Goal: Communication & Community: Ask a question

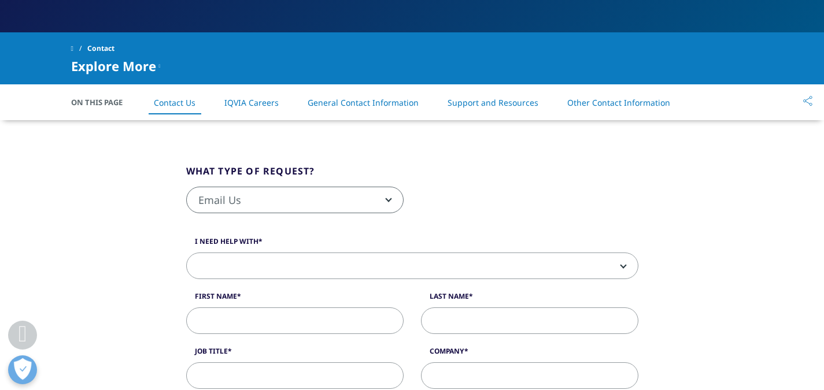
scroll to position [237, 0]
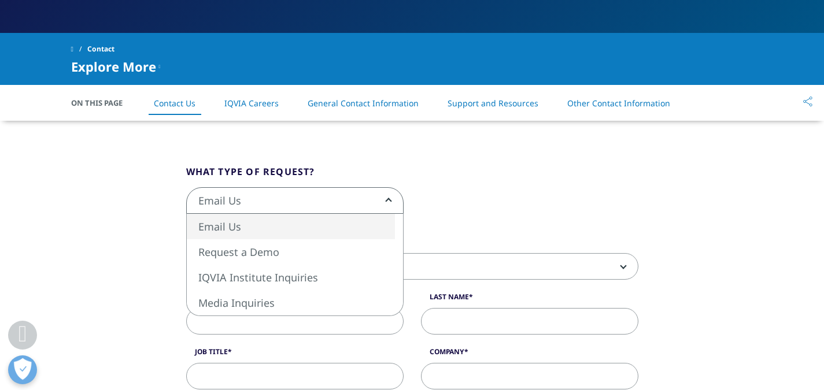
click at [325, 204] on span "Email Us" at bounding box center [295, 201] width 216 height 27
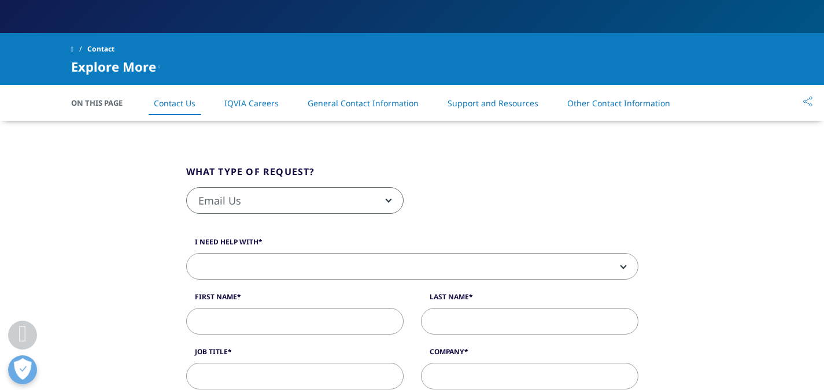
scroll to position [270, 0]
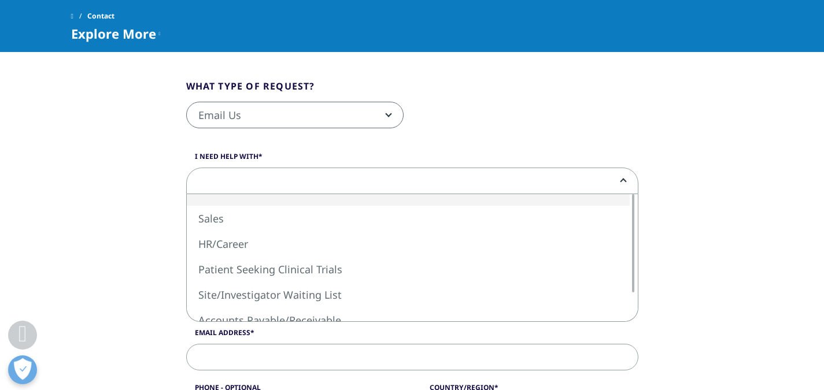
click at [339, 182] on span at bounding box center [412, 181] width 451 height 27
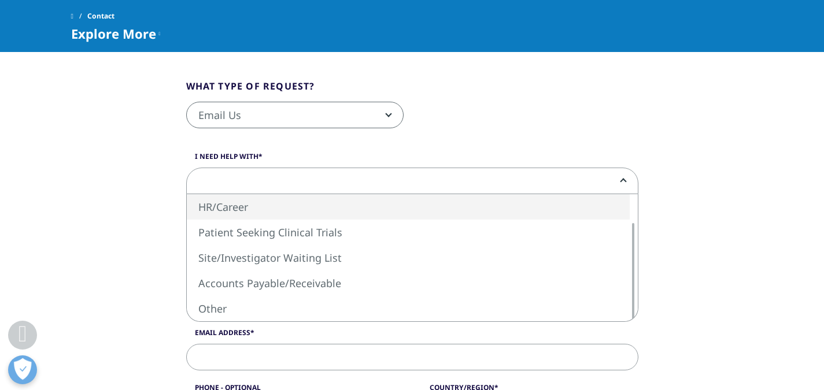
select select "HR/Career"
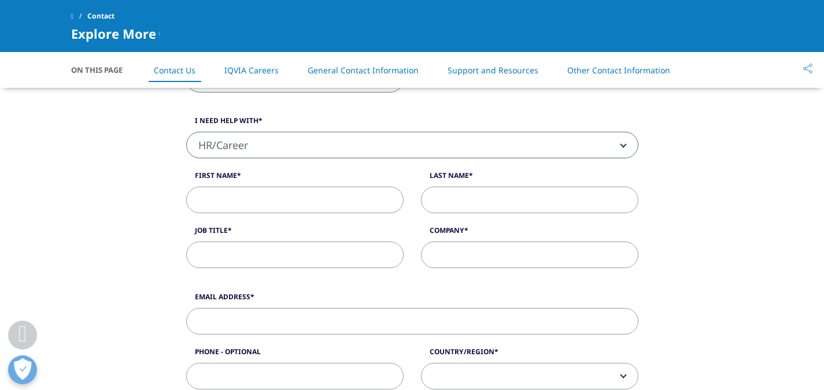
scroll to position [321, 0]
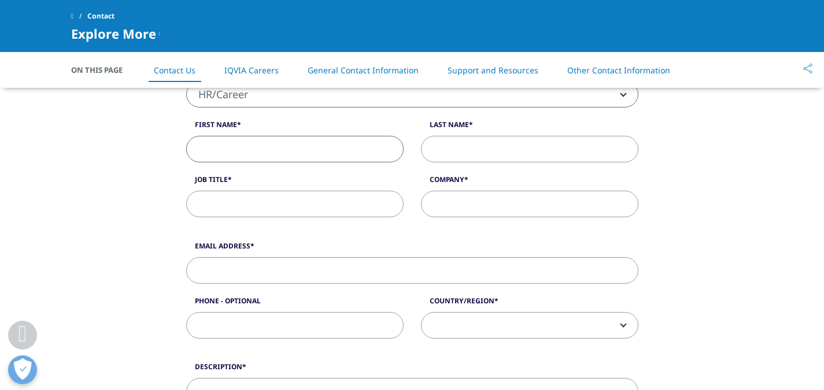
click at [335, 142] on input "First Name" at bounding box center [295, 149] width 218 height 27
click at [299, 195] on input "Job Title" at bounding box center [295, 204] width 218 height 27
click at [313, 134] on label "First Name" at bounding box center [295, 128] width 218 height 16
click at [313, 136] on input "First Name" at bounding box center [295, 149] width 218 height 27
click at [303, 143] on input "First Name" at bounding box center [295, 149] width 218 height 27
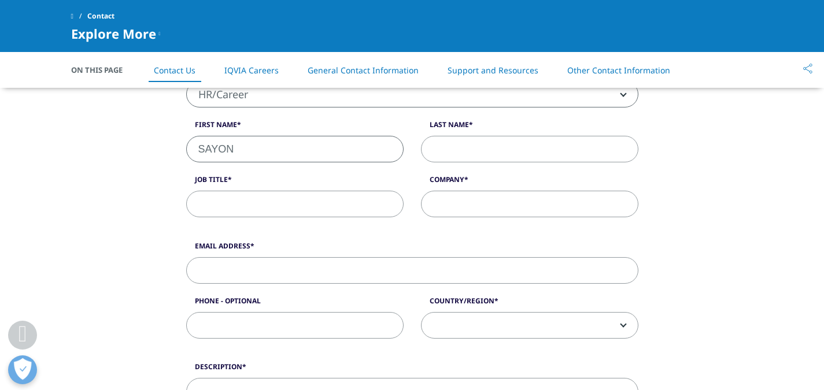
type input "SAYON"
type input "[PERSON_NAME]"
click at [289, 204] on input "Job Title" at bounding box center [295, 204] width 218 height 27
type input "Clinical Safety Associate/Research Analyst"
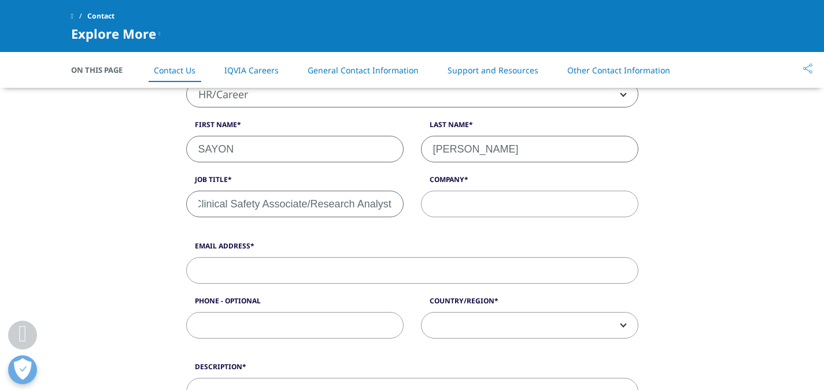
scroll to position [0, 0]
click at [439, 203] on input "Company" at bounding box center [530, 204] width 218 height 27
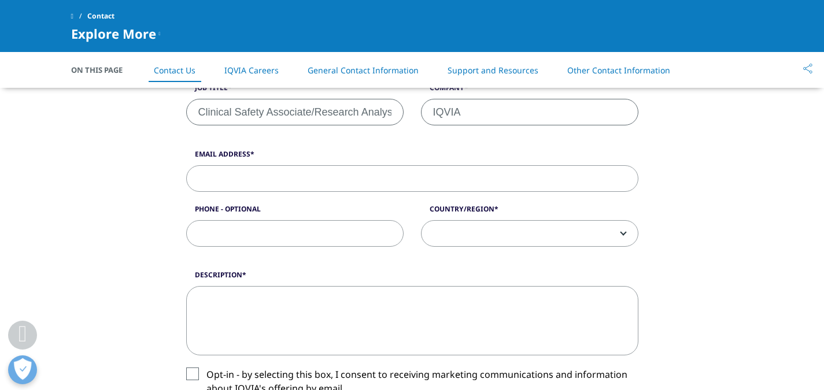
scroll to position [414, 0]
type input "IQVIA"
click at [362, 178] on input "Email Address" at bounding box center [412, 178] width 452 height 27
type input "[EMAIL_ADDRESS][DOMAIN_NAME]"
click at [330, 234] on input "Phone - Optional" at bounding box center [295, 233] width 218 height 27
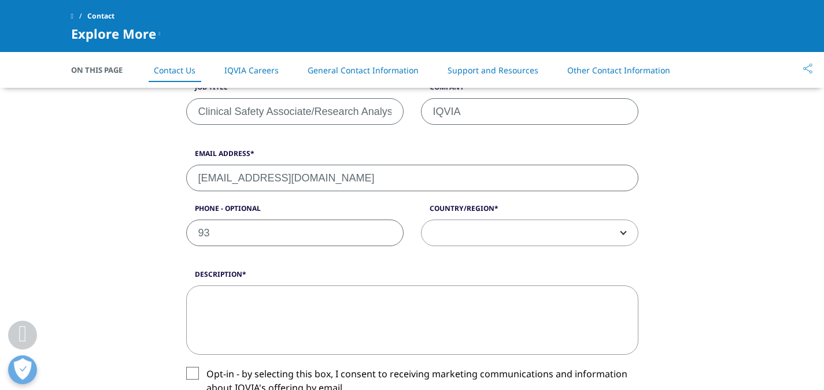
type input "9"
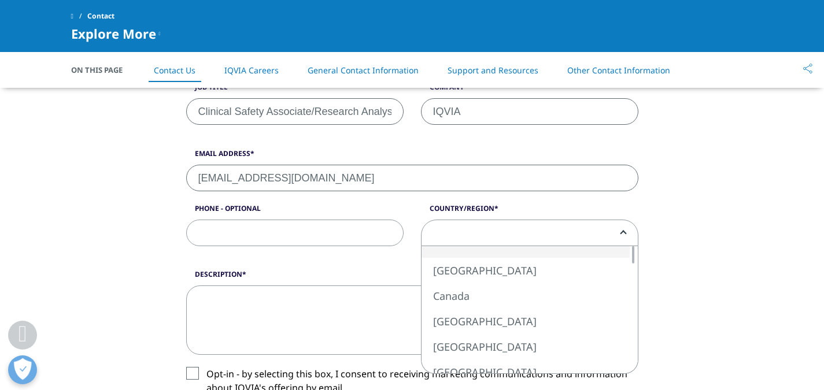
click at [518, 221] on span at bounding box center [530, 233] width 216 height 27
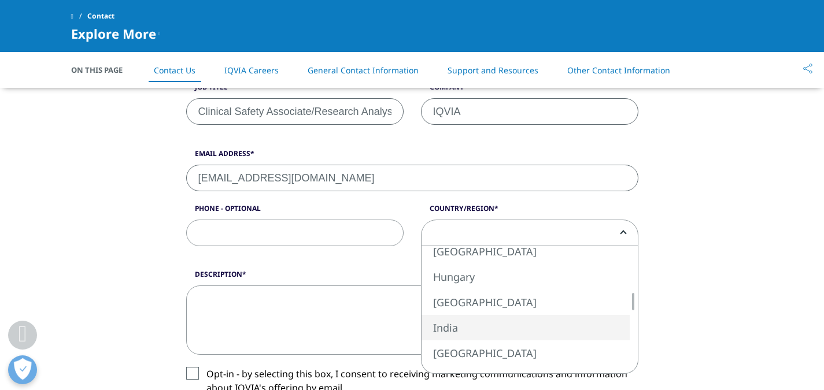
select select "India"
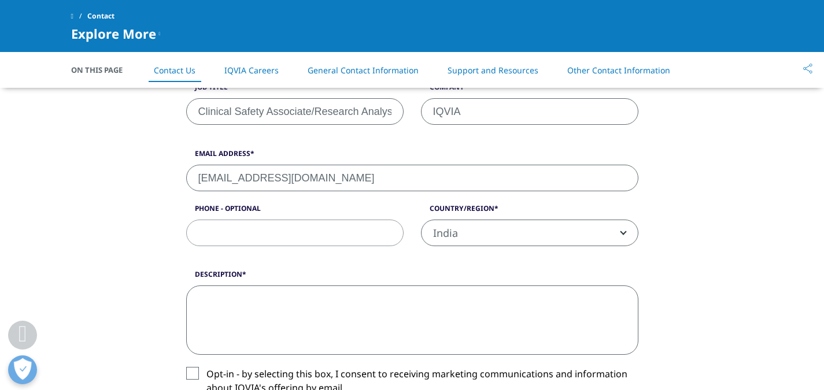
click at [380, 309] on textarea "Description" at bounding box center [412, 320] width 452 height 69
drag, startPoint x: 198, startPoint y: 110, endPoint x: 448, endPoint y: 142, distance: 252.4
click at [448, 142] on form "What type of request? Email Us Request a Demo IQVIA Institute Inquiries Media I…" at bounding box center [412, 235] width 452 height 670
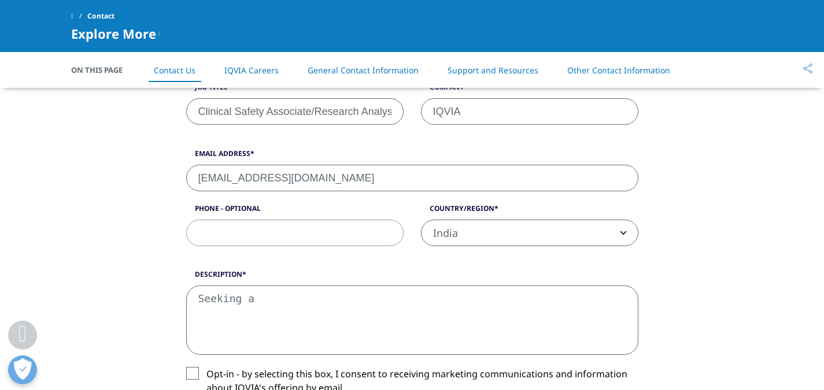
click at [448, 142] on form "What type of request? Email Us Request a Demo IQVIA Institute Inquiries Media I…" at bounding box center [412, 235] width 452 height 670
click at [308, 294] on textarea "Seeking a" at bounding box center [412, 320] width 452 height 69
paste textarea "Clinical Safety Associate/Research Analyst"
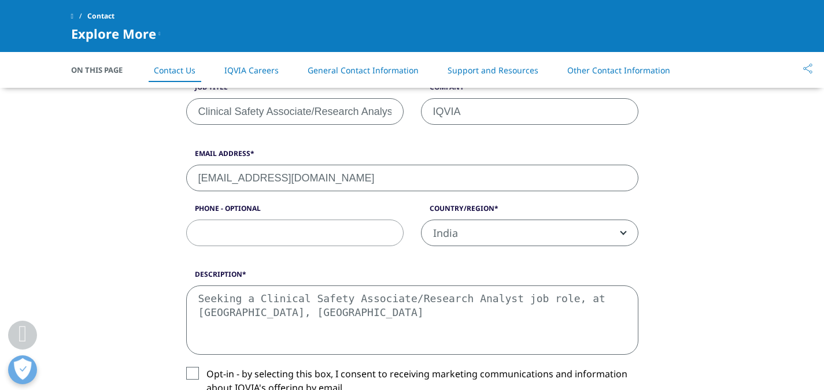
scroll to position [470, 0]
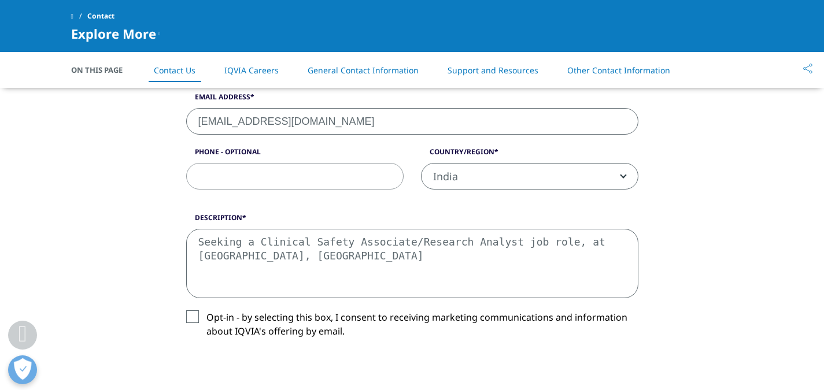
click at [189, 317] on label "Opt-in - by selecting this box, I consent to receiving marketing communications…" at bounding box center [412, 328] width 452 height 34
click at [207, 311] on input "Opt-in - by selecting this box, I consent to receiving marketing communications…" at bounding box center [207, 311] width 0 height 0
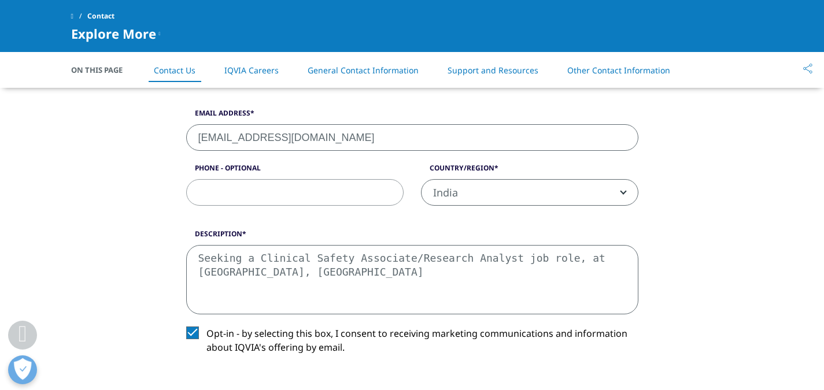
scroll to position [454, 0]
click at [732, 125] on div "What type of request? Email Us Request a Demo IQVIA Institute Inquiries Media I…" at bounding box center [413, 189] width 660 height 746
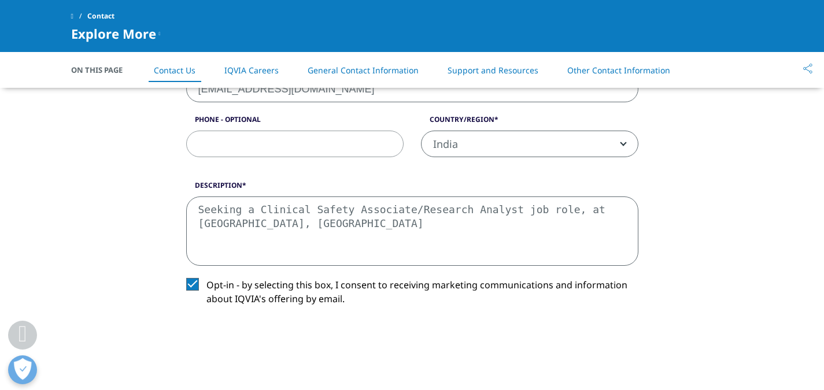
scroll to position [503, 0]
click at [392, 239] on textarea "Seeking a Clinical Safety Associate/Research Analyst job role, at [GEOGRAPHIC_D…" at bounding box center [412, 230] width 452 height 69
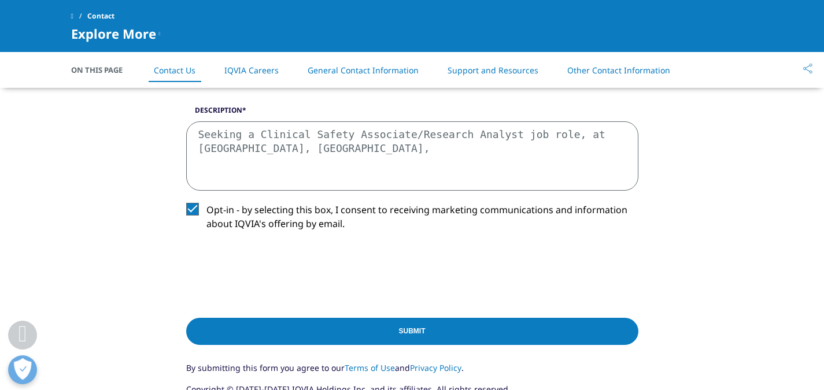
scroll to position [581, 0]
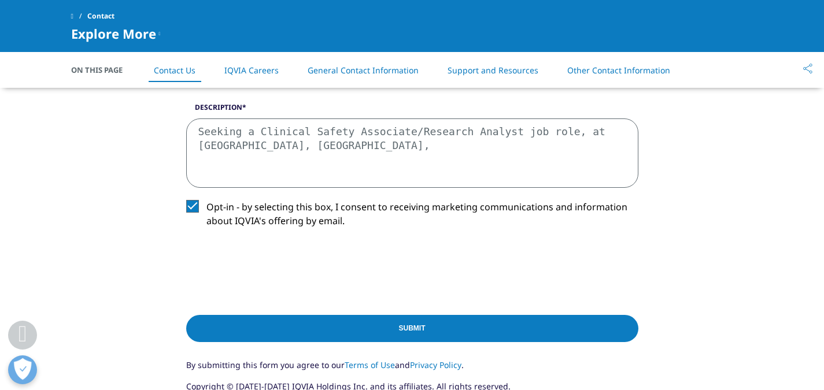
click at [382, 153] on textarea "Seeking a Clinical Safety Associate/Research Analyst job role, at [GEOGRAPHIC_D…" at bounding box center [412, 153] width 452 height 69
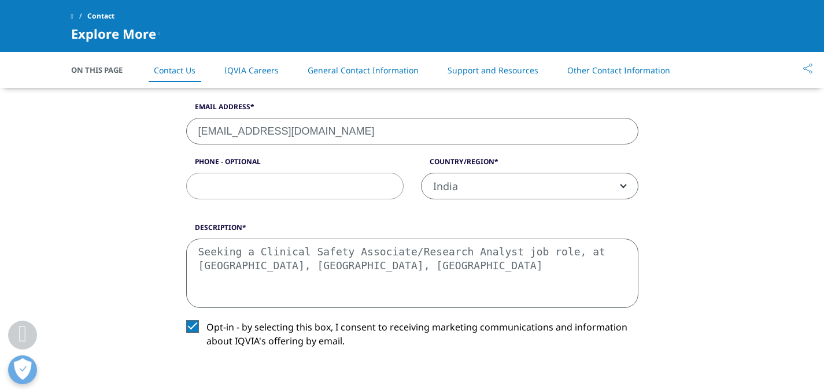
scroll to position [461, 0]
click at [201, 248] on textarea "Seeking a Clinical Safety Associate/Research Analyst job role, at [GEOGRAPHIC_D…" at bounding box center [412, 272] width 452 height 69
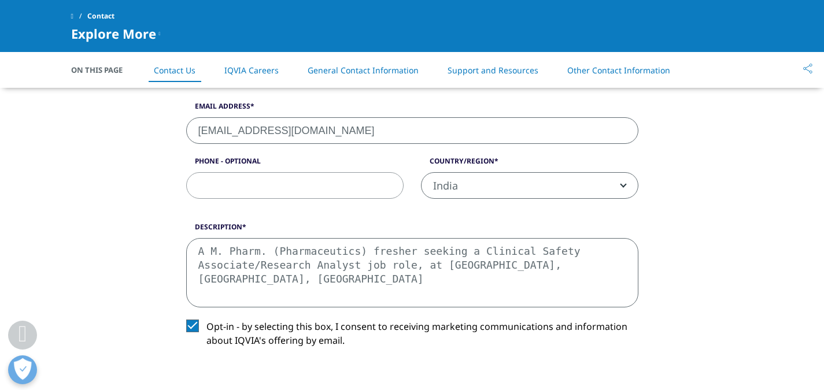
click at [582, 263] on textarea "A M. Pharm. (Pharmaceutics) fresher seeking a Clinical Safety Associate/Researc…" at bounding box center [412, 272] width 452 height 69
drag, startPoint x: 203, startPoint y: 251, endPoint x: 456, endPoint y: 257, distance: 253.5
click at [456, 257] on textarea "A M. Pharm. (Pharmaceutics) fresher seeking a Clinical Safety Associate/Researc…" at bounding box center [412, 272] width 452 height 69
click at [598, 263] on textarea "A M. Pharm. (Pharmaceutics) fresher seeking a Clinical Safety Associate/Researc…" at bounding box center [412, 272] width 452 height 69
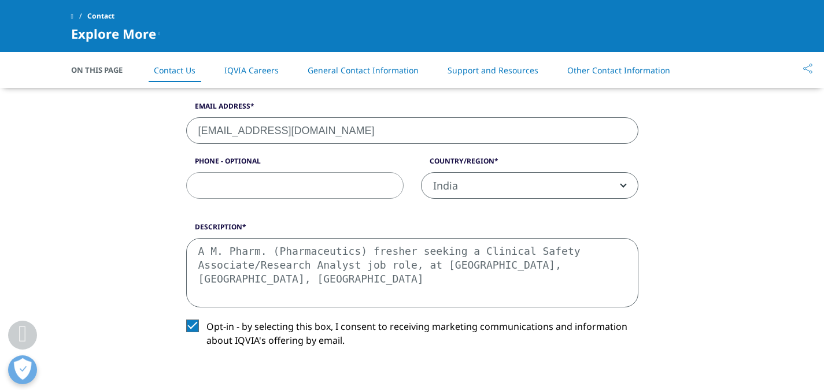
type textarea "A M. Pharm. (Pharmaceutics) fresher seeking a Clinical Safety Associate/Researc…"
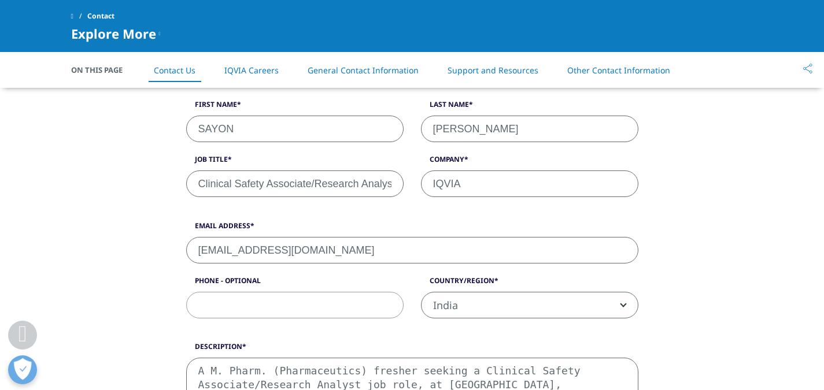
scroll to position [0, 4]
drag, startPoint x: 348, startPoint y: 179, endPoint x: 485, endPoint y: 189, distance: 137.5
click at [485, 189] on div "I need help with Sales HR/Career Patient Seeking Clinical Trials Site/Investiga…" at bounding box center [413, 127] width 470 height 165
click at [665, 209] on div "What type of request? Email Us Request a Demo IQVIA Institute Inquiries Media I…" at bounding box center [413, 301] width 660 height 746
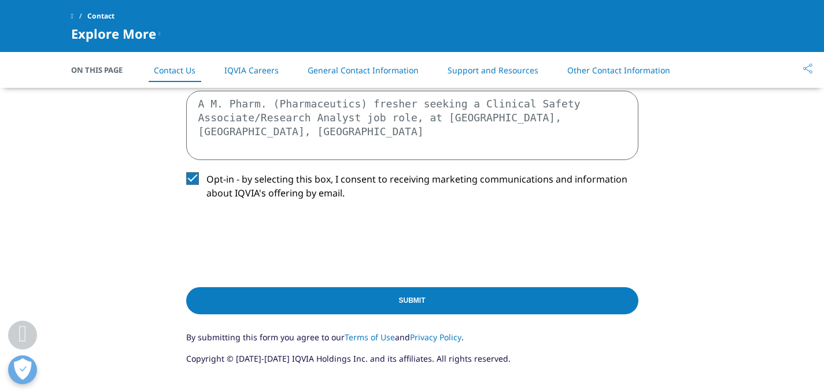
scroll to position [608, 0]
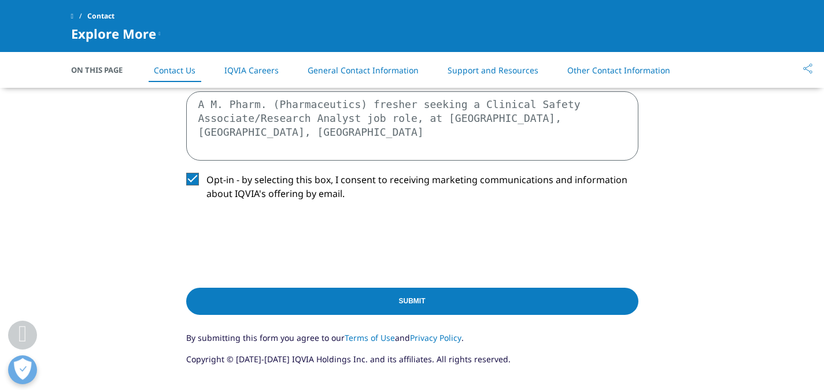
click at [530, 293] on input "Submit" at bounding box center [412, 301] width 452 height 27
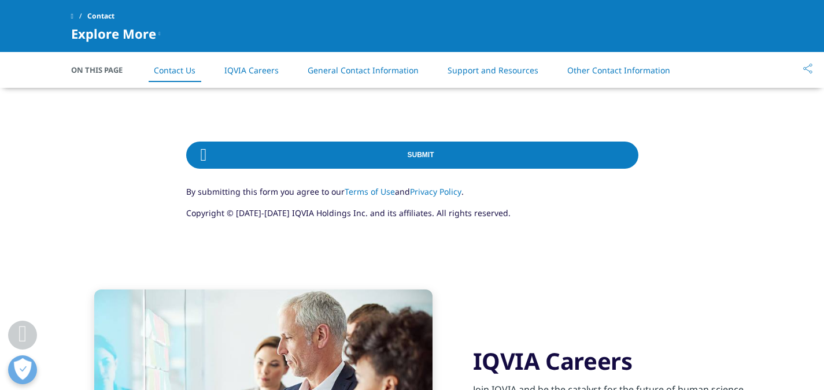
scroll to position [754, 0]
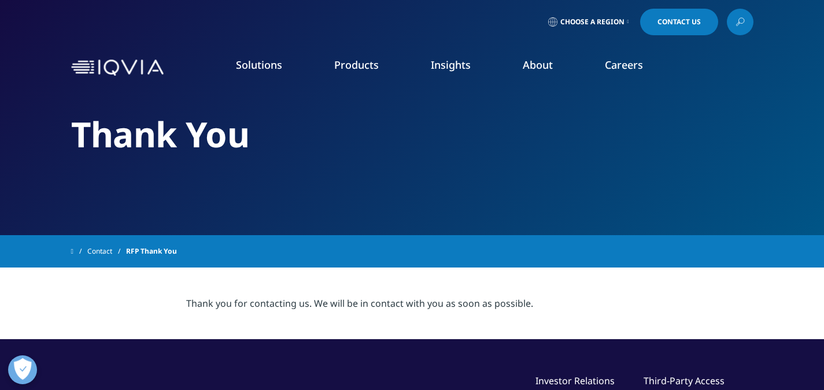
click at [406, 122] on div "LIFE SCIENCE SEGMENTS Consumer Health Emerging Biopharma Generics MedTech Pharm…" at bounding box center [320, 271] width 202 height 353
